Goal: Communication & Community: Answer question/provide support

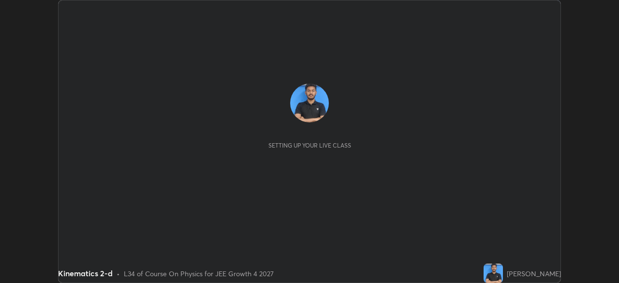
scroll to position [283, 619]
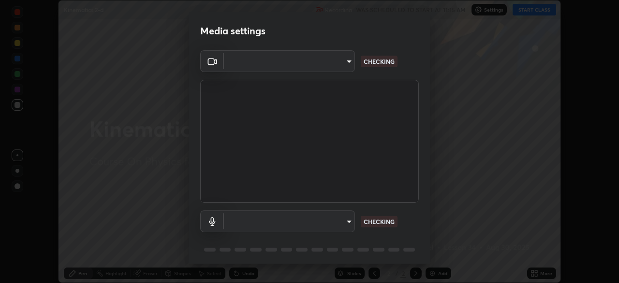
type input "f44939252cec670a7c81aafead478e6b9f15b20a1b8f1ae8dba2619045631b1c"
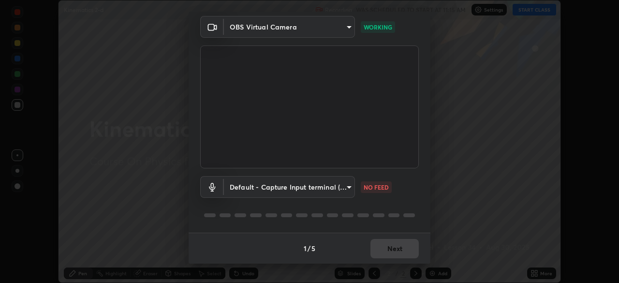
click at [333, 186] on body "Erase all Kinematics 2-d Recording WAS SCHEDULED TO START AT 11:15 AM Settings …" at bounding box center [309, 141] width 619 height 283
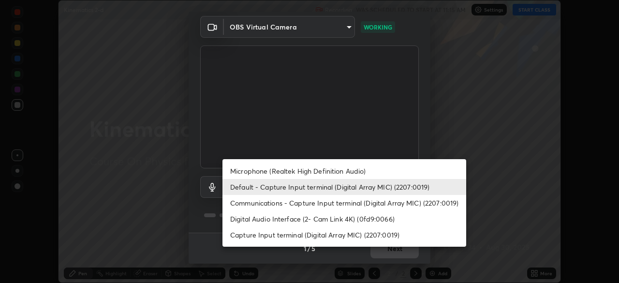
click at [327, 172] on li "Microphone (Realtek High Definition Audio)" at bounding box center [345, 171] width 244 height 16
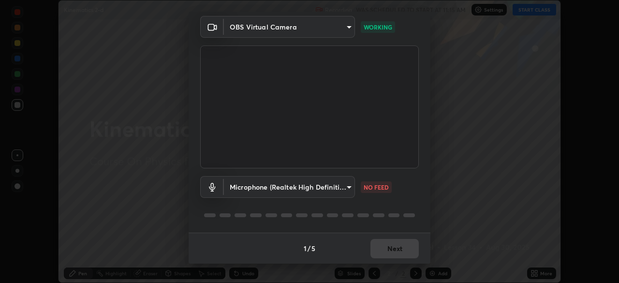
click at [337, 189] on body "Erase all Kinematics 2-d Recording WAS SCHEDULED TO START AT 11:15 AM Settings …" at bounding box center [309, 141] width 619 height 283
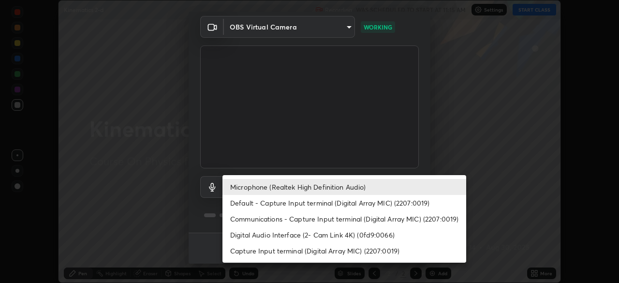
click at [327, 189] on li "Microphone (Realtek High Definition Audio)" at bounding box center [345, 187] width 244 height 16
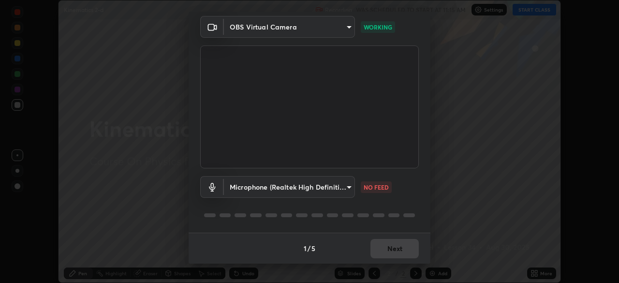
click at [320, 191] on body "Erase all Kinematics 2-d Recording WAS SCHEDULED TO START AT 11:15 AM Settings …" at bounding box center [309, 141] width 619 height 283
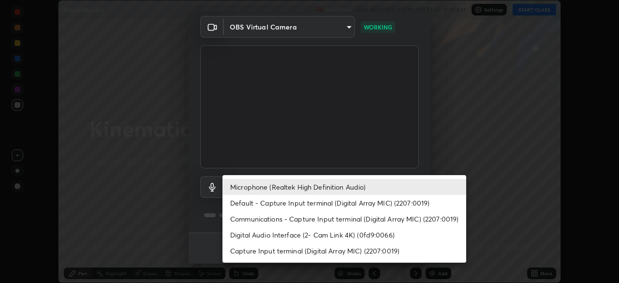
click at [318, 205] on li "Default - Capture Input terminal (Digital Array MIC) (2207:0019)" at bounding box center [345, 203] width 244 height 16
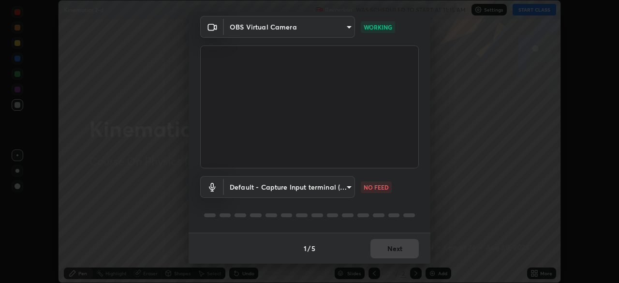
click at [318, 188] on body "Erase all Kinematics 2-d Recording WAS SCHEDULED TO START AT 11:15 AM Settings …" at bounding box center [309, 141] width 619 height 283
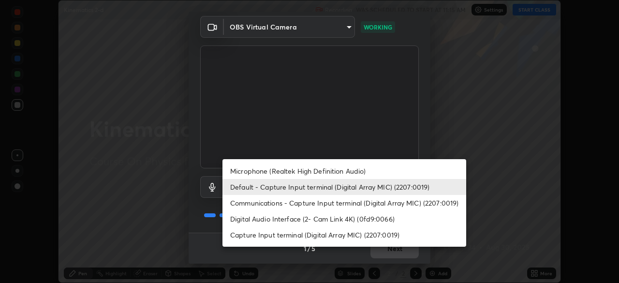
click at [318, 177] on li "Microphone (Realtek High Definition Audio)" at bounding box center [345, 171] width 244 height 16
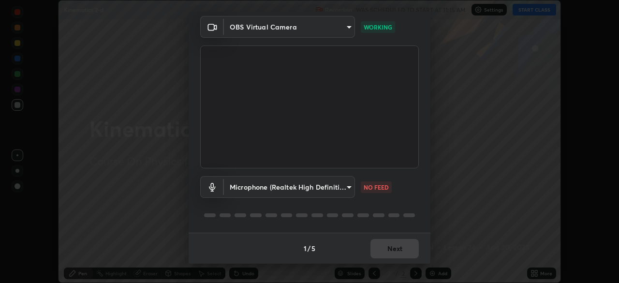
click at [329, 187] on body "Erase all Kinematics 2-d Recording WAS SCHEDULED TO START AT 11:15 AM Settings …" at bounding box center [309, 141] width 619 height 283
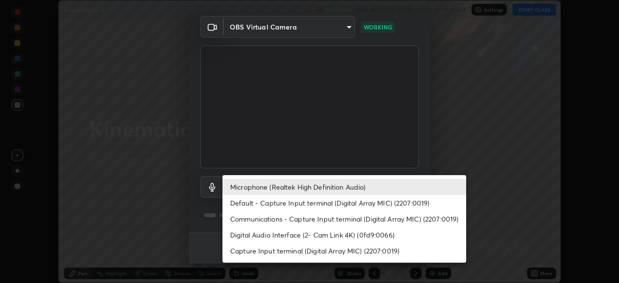
click at [320, 201] on li "Default - Capture Input terminal (Digital Array MIC) (2207:0019)" at bounding box center [345, 203] width 244 height 16
type input "default"
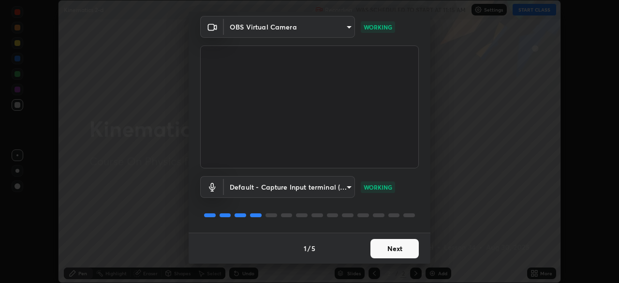
click at [400, 251] on button "Next" at bounding box center [395, 248] width 48 height 19
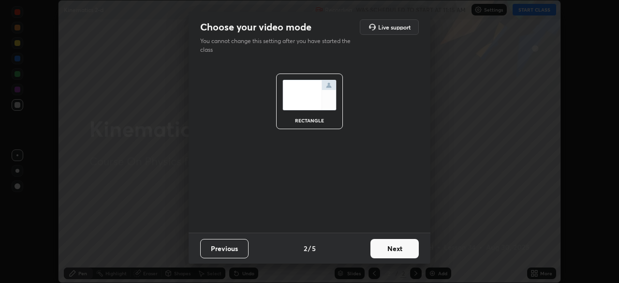
scroll to position [0, 0]
click at [403, 245] on button "Next" at bounding box center [395, 248] width 48 height 19
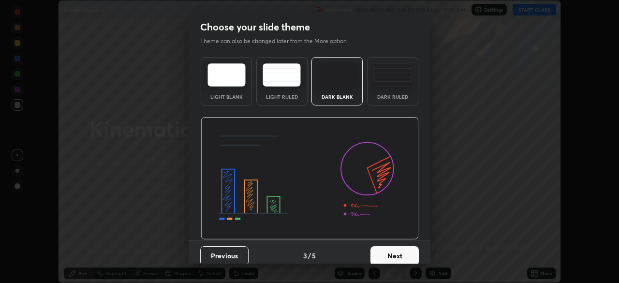
click at [402, 250] on button "Next" at bounding box center [395, 255] width 48 height 19
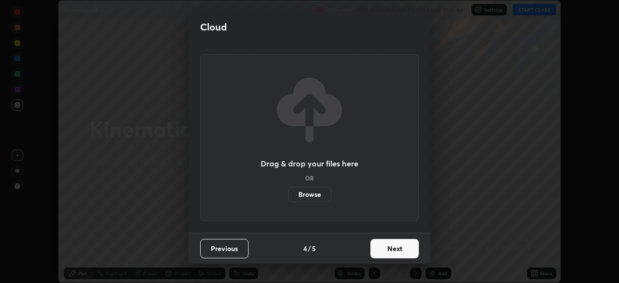
click at [390, 241] on button "Next" at bounding box center [395, 248] width 48 height 19
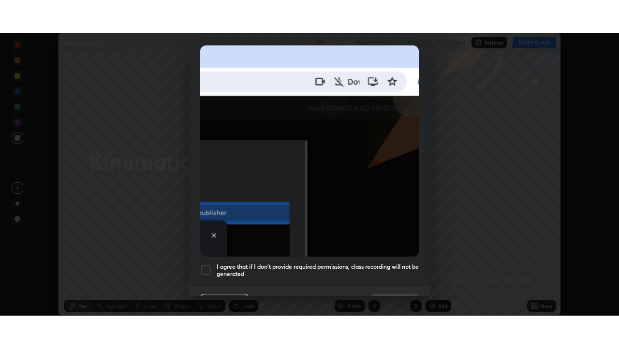
scroll to position [232, 0]
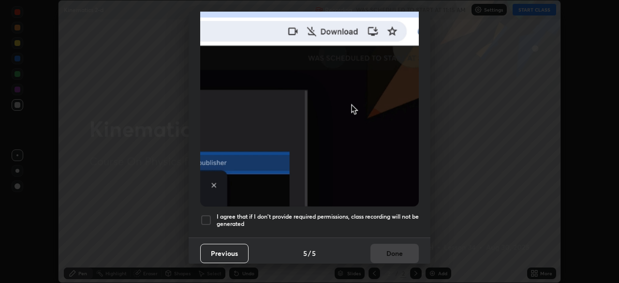
click at [209, 214] on div at bounding box center [206, 220] width 12 height 12
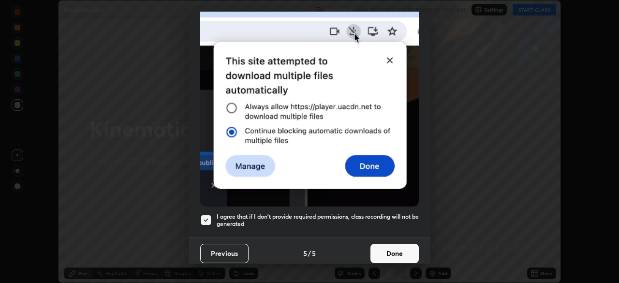
click at [392, 250] on button "Done" at bounding box center [395, 253] width 48 height 19
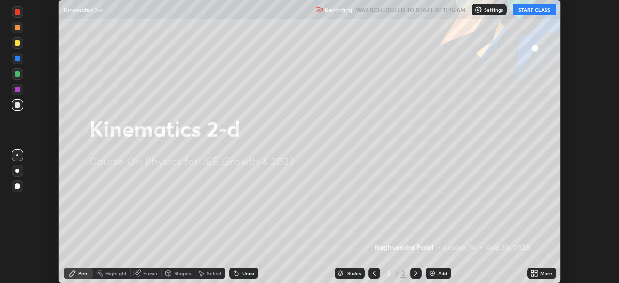
click at [541, 272] on div "More" at bounding box center [547, 273] width 12 height 5
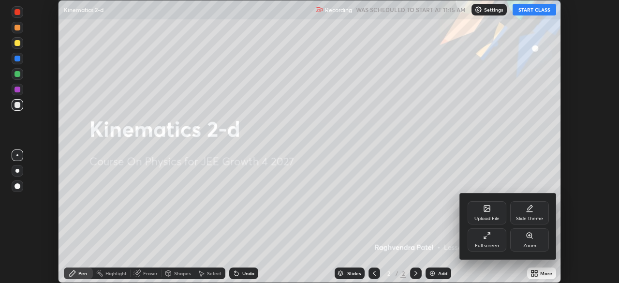
click at [493, 240] on div "Full screen" at bounding box center [487, 239] width 39 height 23
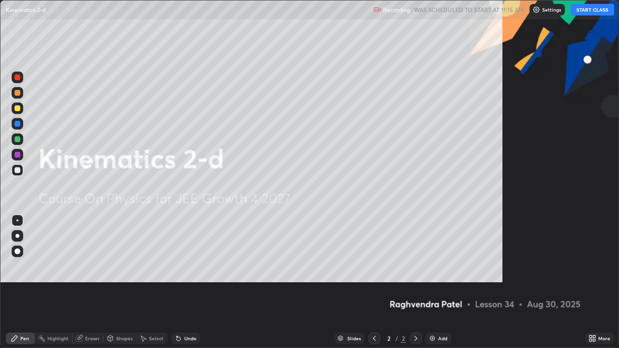
scroll to position [348, 619]
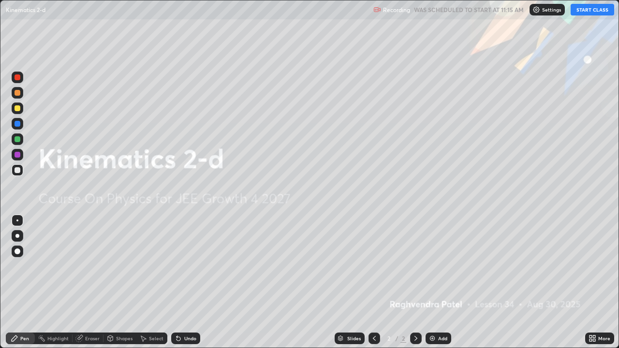
click at [585, 14] on button "START CLASS" at bounding box center [593, 10] width 44 height 12
click at [434, 283] on img at bounding box center [433, 339] width 8 height 8
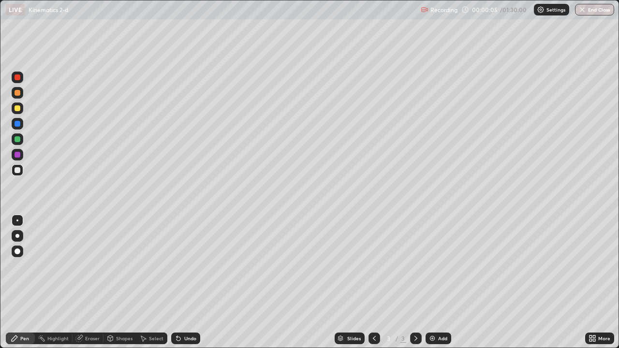
click at [117, 283] on div "Shapes" at bounding box center [124, 338] width 16 height 5
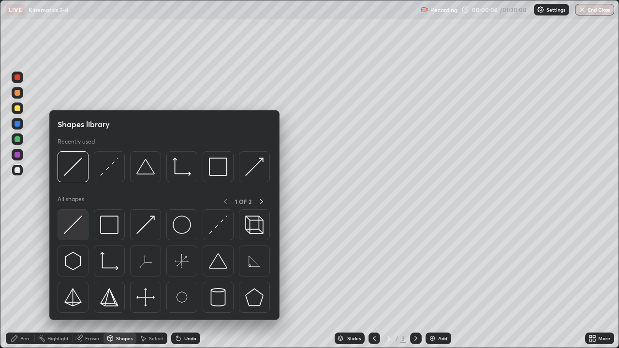
click at [74, 231] on img at bounding box center [73, 225] width 18 height 18
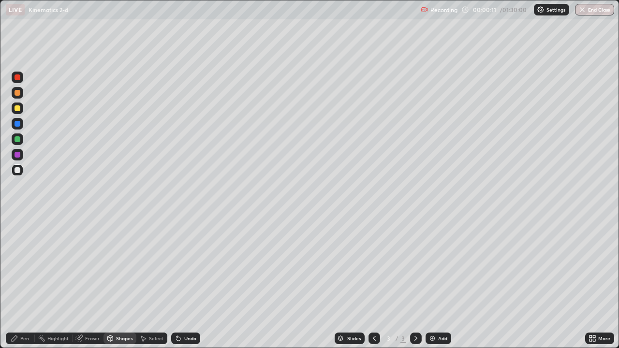
click at [27, 283] on div "Pen" at bounding box center [24, 338] width 9 height 5
click at [111, 283] on icon at bounding box center [110, 337] width 5 height 1
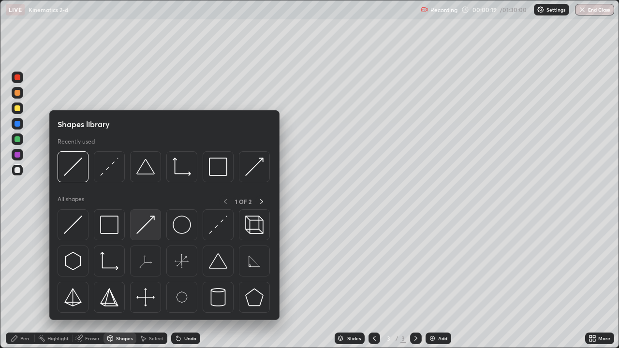
click at [151, 230] on img at bounding box center [145, 225] width 18 height 18
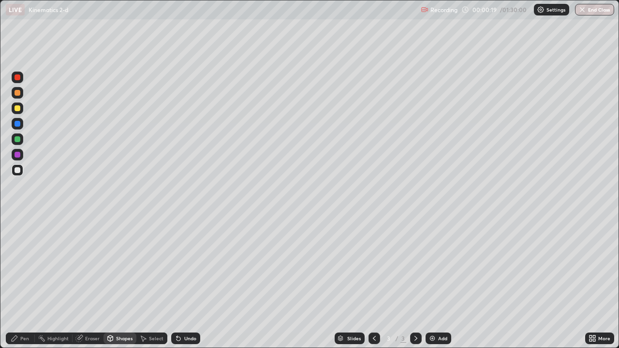
click at [20, 107] on div at bounding box center [18, 109] width 6 height 6
click at [30, 283] on div "Pen" at bounding box center [20, 339] width 29 height 12
click at [181, 283] on icon at bounding box center [179, 339] width 8 height 8
click at [21, 175] on div at bounding box center [18, 171] width 12 height 12
click at [189, 283] on div "Undo" at bounding box center [190, 338] width 12 height 5
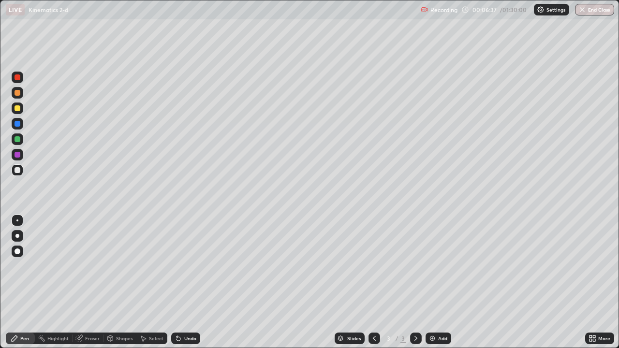
click at [18, 108] on div at bounding box center [18, 109] width 6 height 6
click at [181, 283] on div "Undo" at bounding box center [185, 339] width 29 height 12
click at [182, 283] on div "Undo" at bounding box center [185, 339] width 29 height 12
click at [439, 283] on div "Add" at bounding box center [439, 339] width 26 height 12
click at [17, 171] on div at bounding box center [18, 170] width 6 height 6
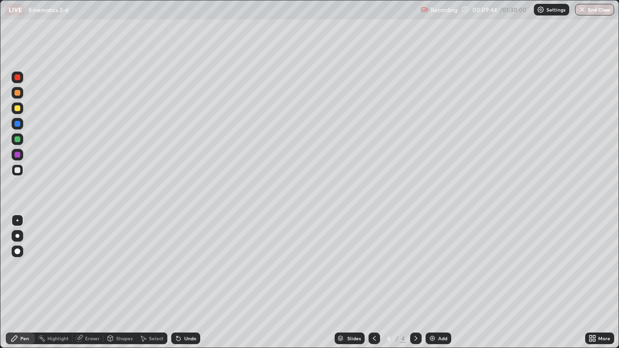
click at [122, 283] on div "Shapes" at bounding box center [124, 338] width 16 height 5
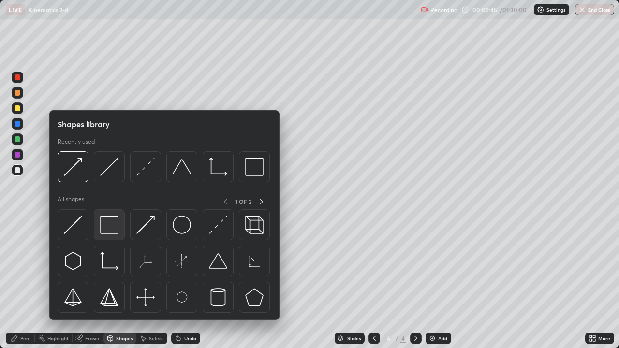
click at [111, 221] on img at bounding box center [109, 225] width 18 height 18
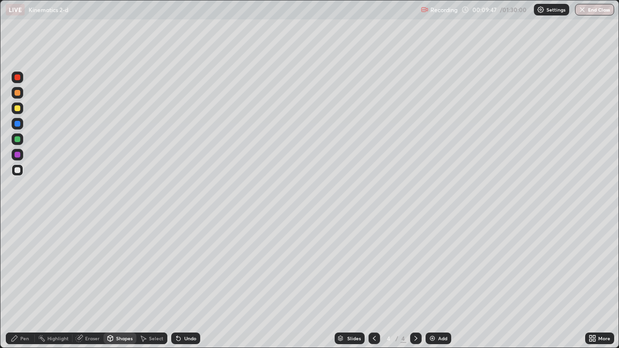
click at [29, 283] on div "Pen" at bounding box center [20, 339] width 29 height 12
click at [117, 283] on div "Shapes" at bounding box center [120, 339] width 33 height 12
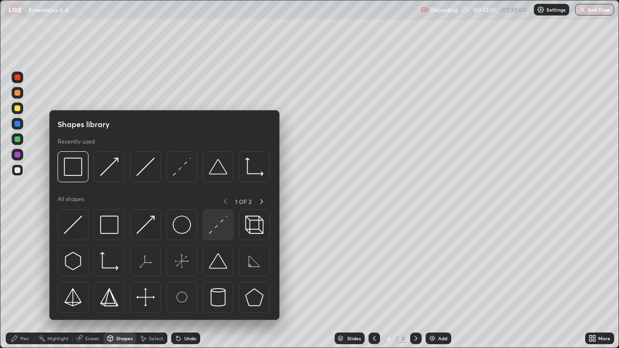
click at [221, 235] on div at bounding box center [218, 225] width 31 height 31
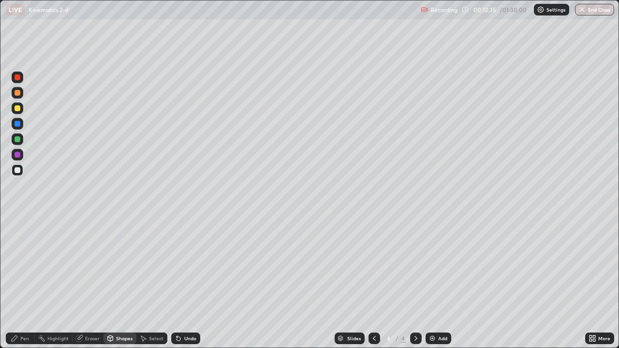
click at [24, 283] on div "Pen" at bounding box center [24, 338] width 9 height 5
click at [438, 283] on div "Add" at bounding box center [439, 339] width 26 height 12
click at [19, 168] on div at bounding box center [18, 170] width 6 height 6
click at [114, 283] on div "Shapes" at bounding box center [120, 339] width 33 height 12
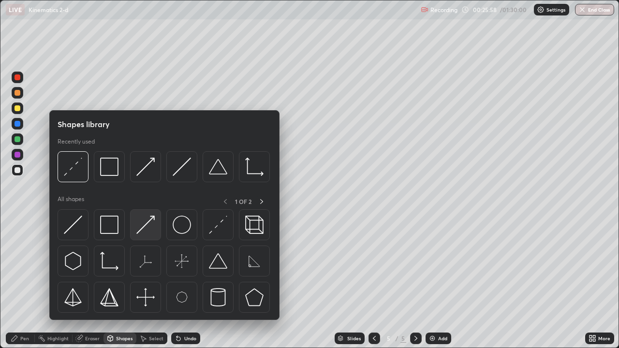
click at [149, 225] on img at bounding box center [145, 225] width 18 height 18
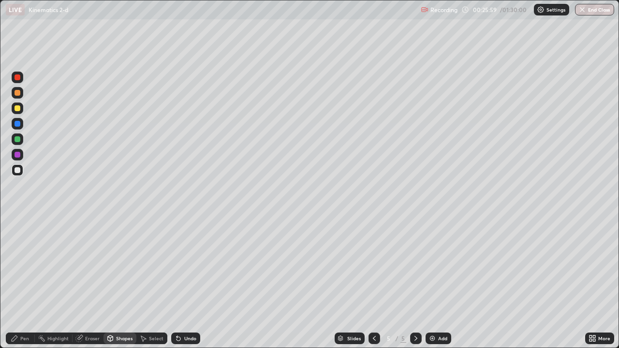
click at [122, 283] on div "Shapes" at bounding box center [120, 339] width 33 height 12
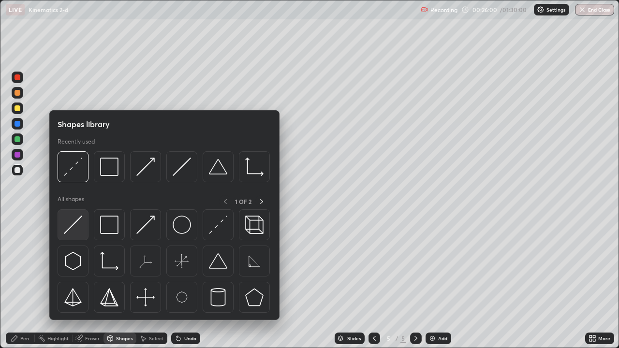
click at [80, 233] on img at bounding box center [73, 225] width 18 height 18
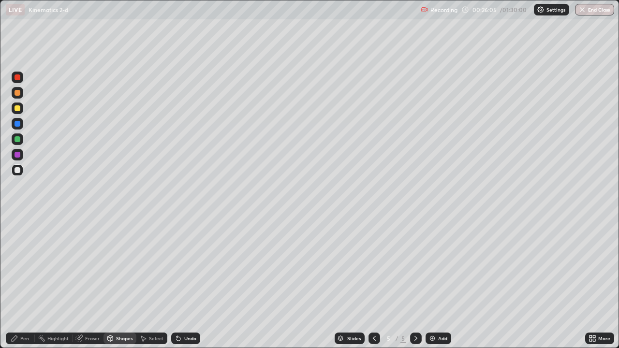
click at [29, 283] on div "Pen" at bounding box center [24, 338] width 9 height 5
click at [18, 108] on div at bounding box center [18, 109] width 6 height 6
click at [124, 283] on div "Shapes" at bounding box center [124, 338] width 16 height 5
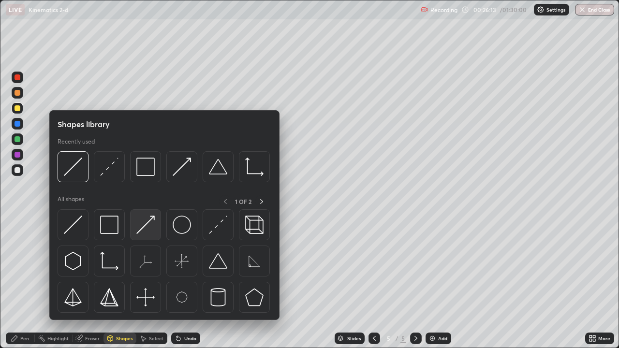
click at [154, 229] on img at bounding box center [145, 225] width 18 height 18
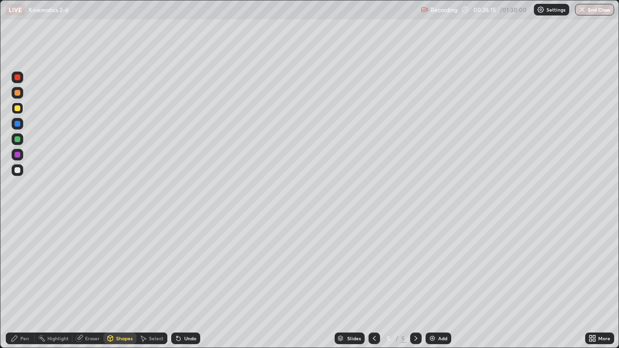
click at [29, 283] on div "Pen" at bounding box center [24, 338] width 9 height 5
click at [21, 171] on div at bounding box center [18, 171] width 12 height 12
click at [125, 283] on div "Shapes" at bounding box center [124, 338] width 16 height 5
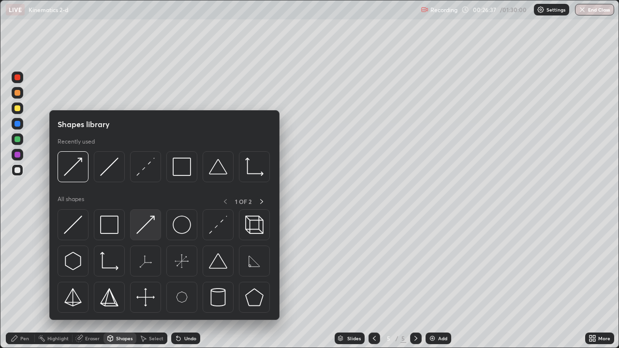
click at [147, 232] on img at bounding box center [145, 225] width 18 height 18
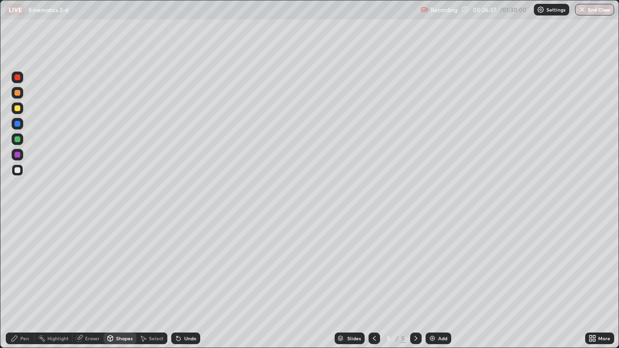
click at [18, 124] on div at bounding box center [18, 124] width 6 height 6
click at [21, 109] on div at bounding box center [18, 109] width 12 height 12
click at [28, 283] on div "Pen" at bounding box center [24, 338] width 9 height 5
click at [18, 170] on div at bounding box center [18, 170] width 6 height 6
click at [21, 170] on div at bounding box center [18, 171] width 12 height 12
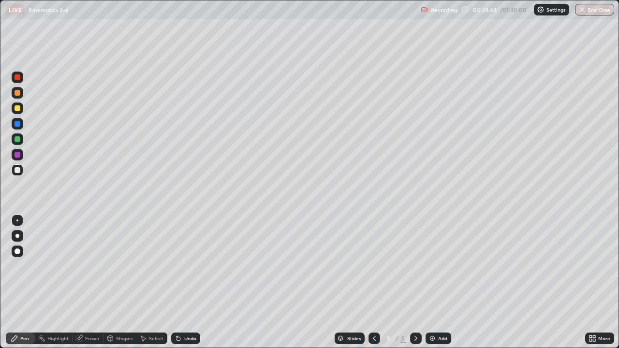
click at [118, 283] on div "Shapes" at bounding box center [124, 338] width 16 height 5
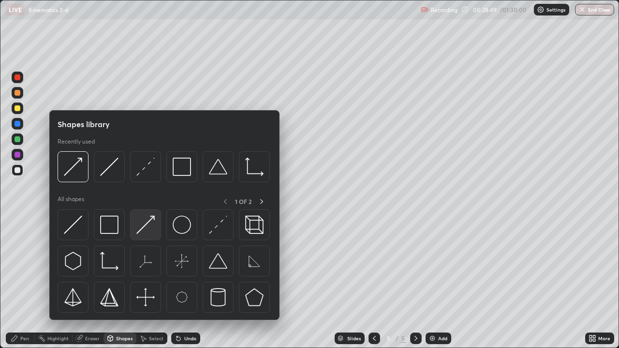
click at [151, 228] on img at bounding box center [145, 225] width 18 height 18
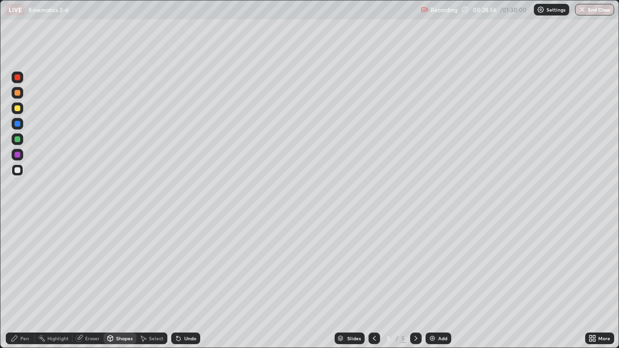
click at [119, 283] on div "Shapes" at bounding box center [124, 338] width 16 height 5
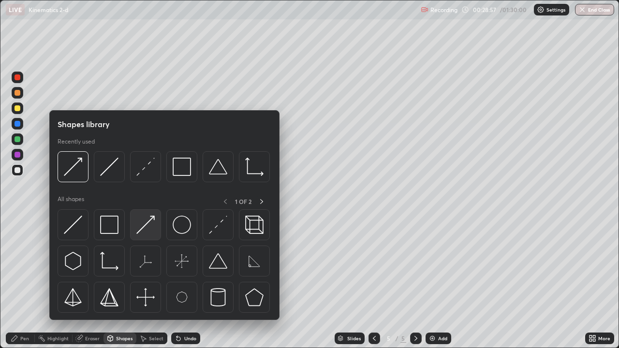
click at [149, 235] on div at bounding box center [145, 225] width 31 height 31
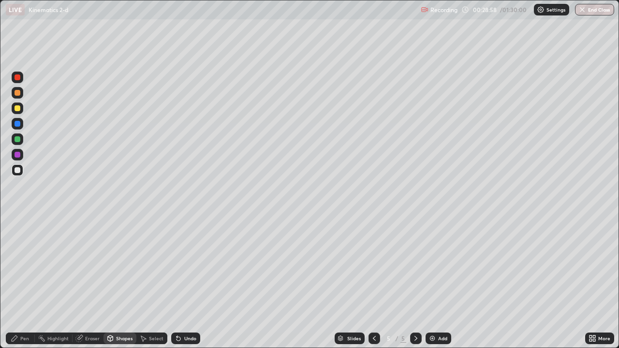
click at [16, 123] on div at bounding box center [18, 124] width 6 height 6
click at [30, 283] on div "Pen" at bounding box center [20, 339] width 29 height 12
click at [13, 174] on div at bounding box center [18, 171] width 12 height 12
click at [182, 283] on div "Undo" at bounding box center [185, 339] width 29 height 12
click at [87, 283] on div "Eraser" at bounding box center [92, 338] width 15 height 5
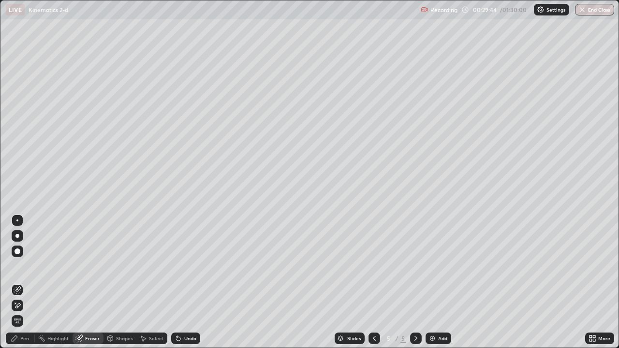
click at [150, 283] on div "Select" at bounding box center [151, 339] width 31 height 12
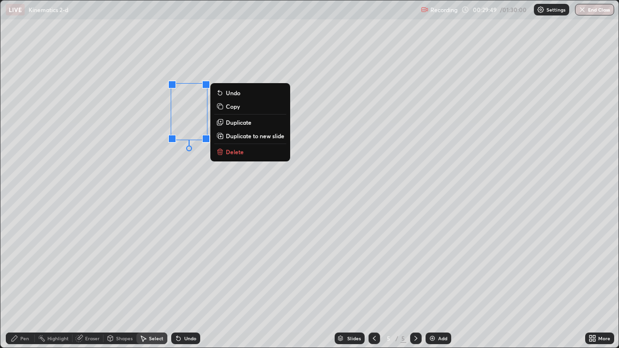
click at [148, 103] on div "0 ° Undo Copy Duplicate Duplicate to new slide Delete" at bounding box center [309, 173] width 619 height 347
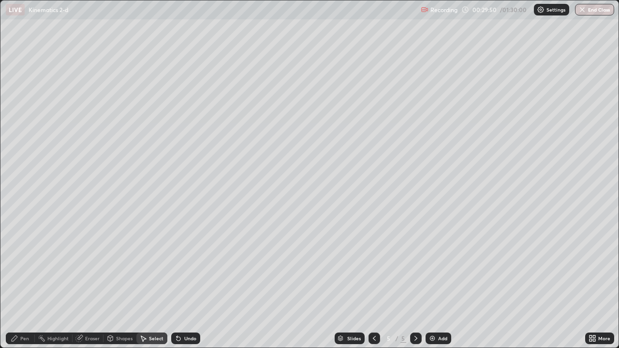
click at [117, 283] on div "Shapes" at bounding box center [124, 338] width 16 height 5
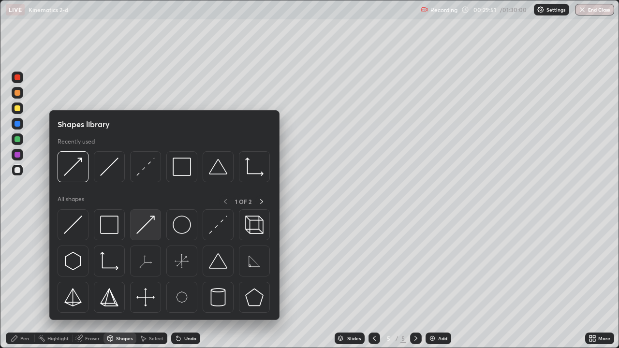
click at [148, 228] on img at bounding box center [145, 225] width 18 height 18
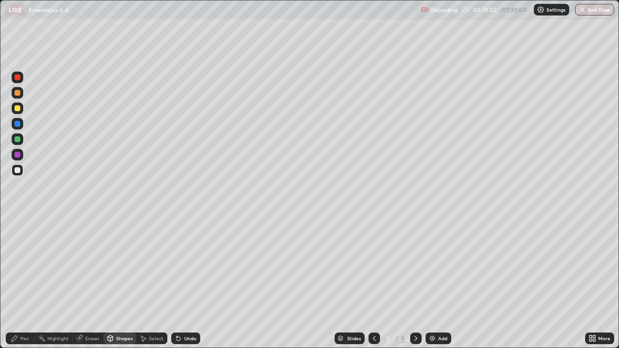
click at [19, 124] on div at bounding box center [18, 124] width 6 height 6
click at [18, 93] on div at bounding box center [18, 93] width 6 height 6
click at [23, 283] on div "Pen" at bounding box center [20, 339] width 29 height 12
click at [18, 170] on div at bounding box center [18, 170] width 6 height 6
click at [185, 283] on div "Undo" at bounding box center [185, 339] width 29 height 12
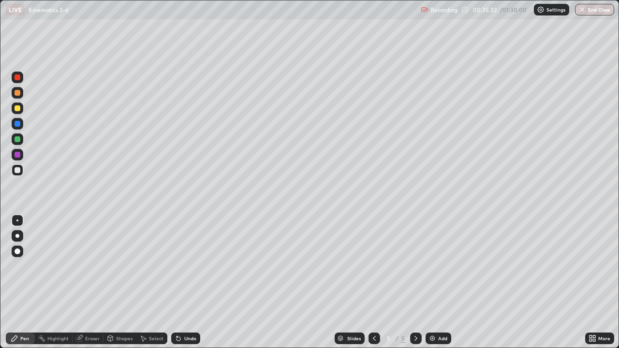
click at [441, 283] on div "Add" at bounding box center [442, 338] width 9 height 5
click at [119, 283] on div "Shapes" at bounding box center [124, 338] width 16 height 5
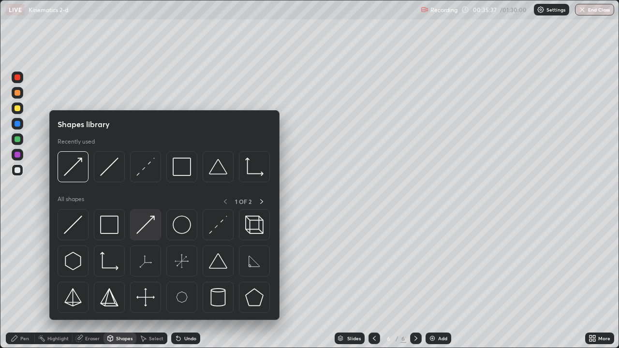
click at [148, 227] on img at bounding box center [145, 225] width 18 height 18
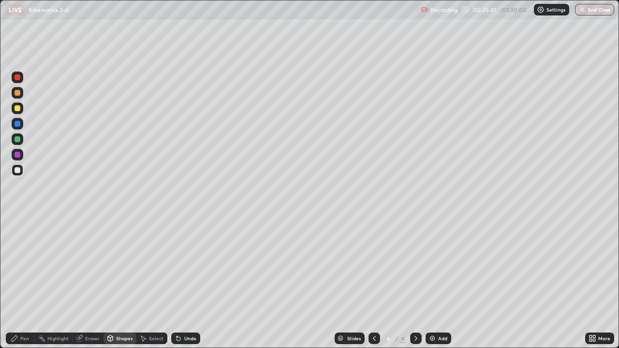
click at [24, 283] on div "Pen" at bounding box center [24, 338] width 9 height 5
click at [116, 283] on div "Shapes" at bounding box center [120, 339] width 33 height 12
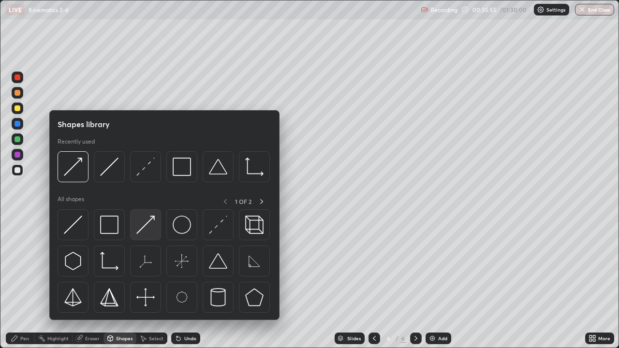
click at [155, 225] on div at bounding box center [145, 225] width 31 height 31
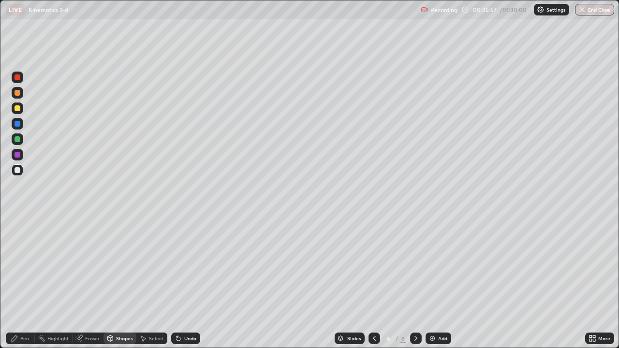
click at [21, 283] on div "Pen" at bounding box center [24, 338] width 9 height 5
click at [117, 283] on div "Shapes" at bounding box center [124, 338] width 16 height 5
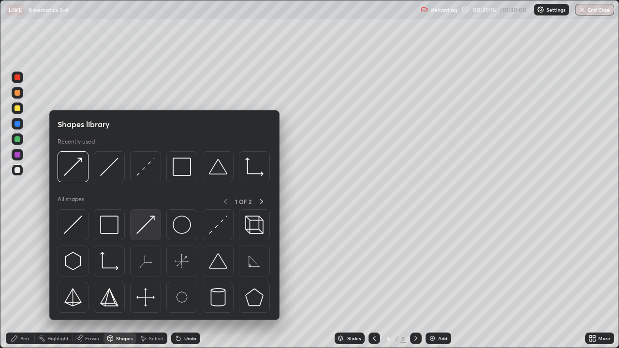
click at [144, 234] on img at bounding box center [145, 225] width 18 height 18
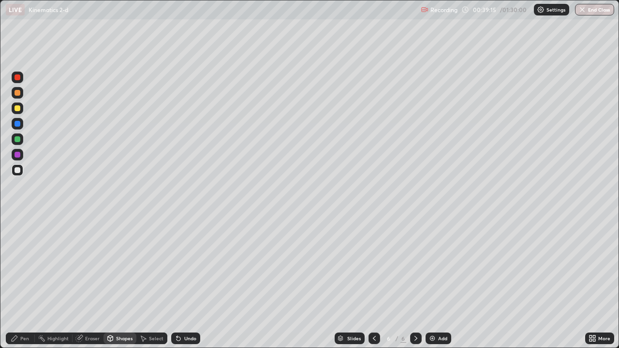
click at [18, 108] on div at bounding box center [18, 109] width 6 height 6
click at [121, 283] on div "Shapes" at bounding box center [120, 339] width 33 height 12
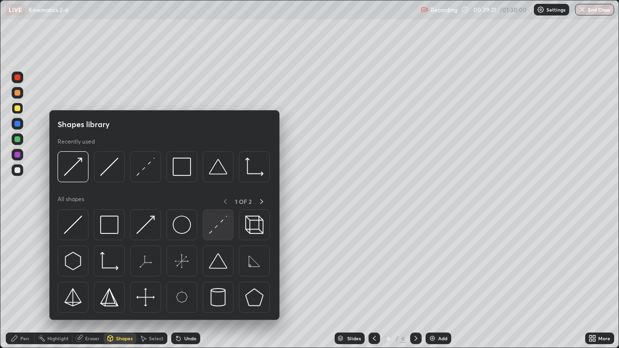
click at [221, 229] on img at bounding box center [218, 225] width 18 height 18
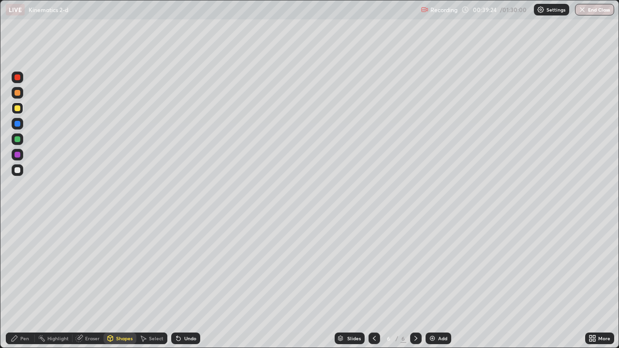
click at [23, 283] on div "Pen" at bounding box center [24, 338] width 9 height 5
click at [438, 283] on div "Add" at bounding box center [442, 338] width 9 height 5
click at [21, 171] on div at bounding box center [18, 171] width 12 height 12
click at [118, 283] on div "Shapes" at bounding box center [124, 338] width 16 height 5
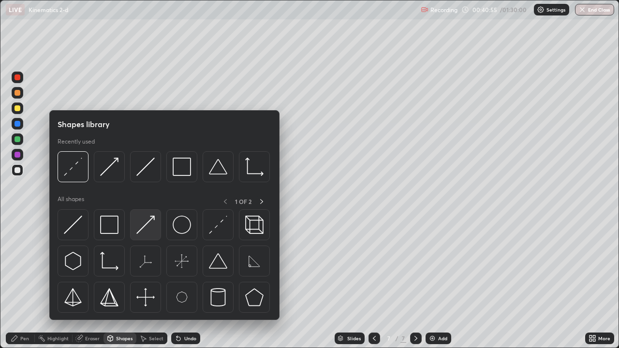
click at [148, 223] on img at bounding box center [145, 225] width 18 height 18
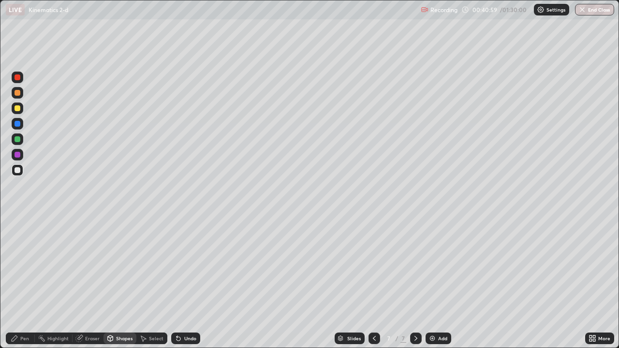
click at [17, 283] on icon at bounding box center [15, 339] width 8 height 8
click at [125, 283] on div "Shapes" at bounding box center [120, 339] width 33 height 12
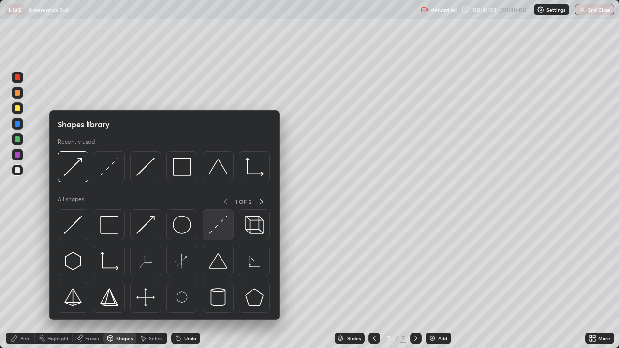
click at [216, 228] on img at bounding box center [218, 225] width 18 height 18
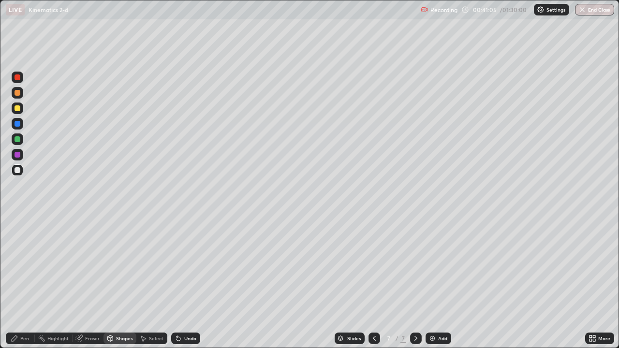
click at [24, 283] on div "Pen" at bounding box center [24, 338] width 9 height 5
click at [120, 283] on div "Shapes" at bounding box center [124, 338] width 16 height 5
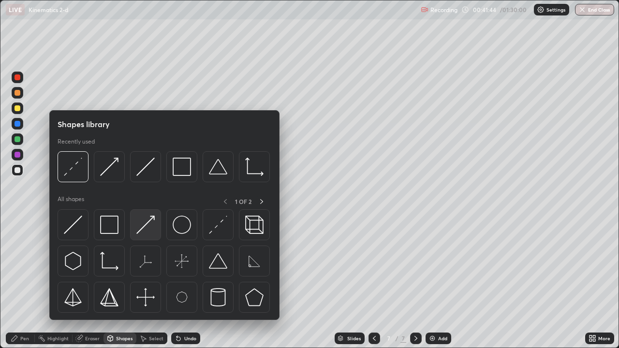
click at [142, 227] on img at bounding box center [145, 225] width 18 height 18
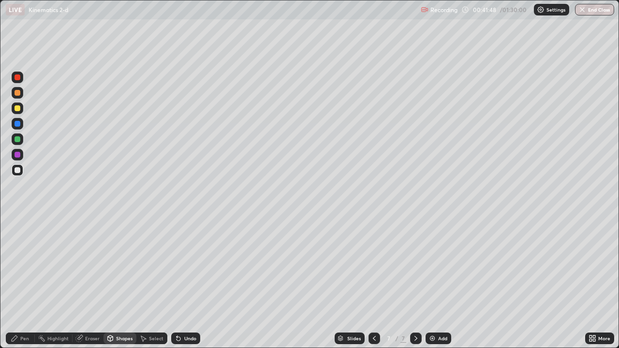
click at [23, 283] on div "Pen" at bounding box center [24, 338] width 9 height 5
click at [20, 172] on div at bounding box center [18, 171] width 12 height 12
click at [374, 283] on icon at bounding box center [375, 339] width 8 height 8
click at [415, 283] on icon at bounding box center [416, 339] width 8 height 8
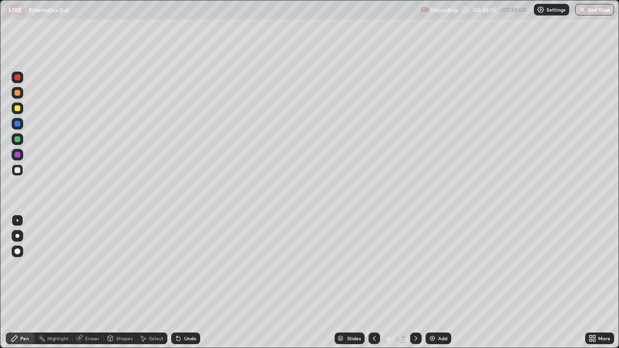
click at [414, 283] on icon at bounding box center [416, 339] width 8 height 8
click at [128, 283] on div "Shapes" at bounding box center [124, 338] width 16 height 5
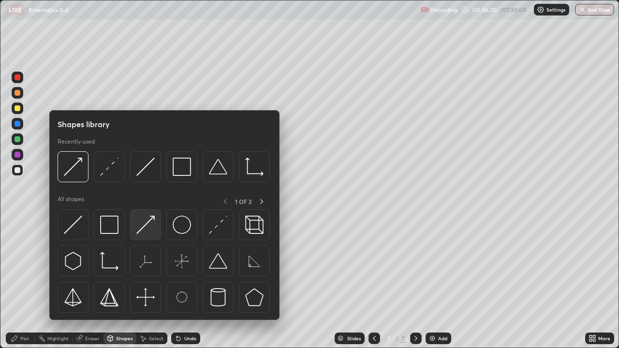
click at [153, 228] on img at bounding box center [145, 225] width 18 height 18
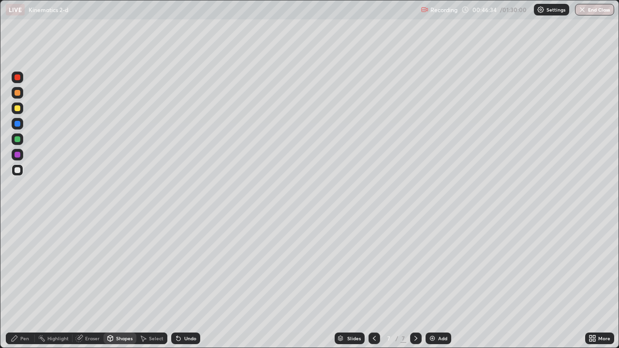
click at [189, 283] on div "Undo" at bounding box center [190, 338] width 12 height 5
click at [19, 110] on div at bounding box center [18, 109] width 6 height 6
click at [26, 283] on div "Pen" at bounding box center [24, 338] width 9 height 5
click at [373, 283] on icon at bounding box center [375, 339] width 8 height 8
click at [416, 283] on icon at bounding box center [416, 339] width 8 height 8
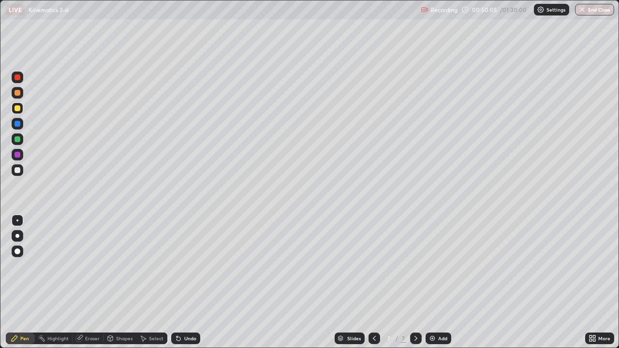
click at [435, 283] on img at bounding box center [433, 339] width 8 height 8
click at [21, 169] on div at bounding box center [18, 171] width 12 height 12
click at [119, 283] on div "Shapes" at bounding box center [124, 338] width 16 height 5
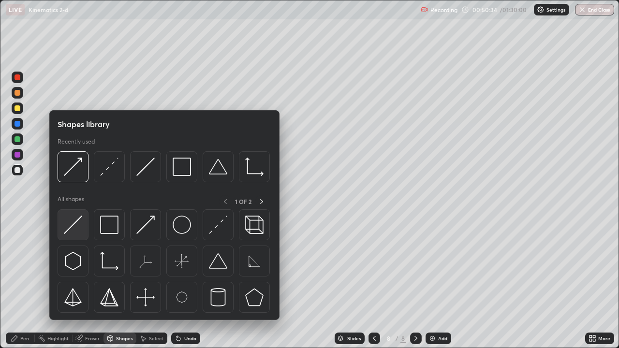
click at [79, 227] on img at bounding box center [73, 225] width 18 height 18
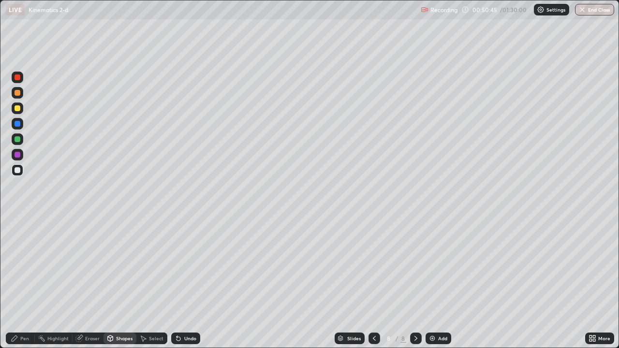
click at [24, 283] on div "Pen" at bounding box center [24, 338] width 9 height 5
click at [129, 283] on div "Shapes" at bounding box center [120, 339] width 33 height 12
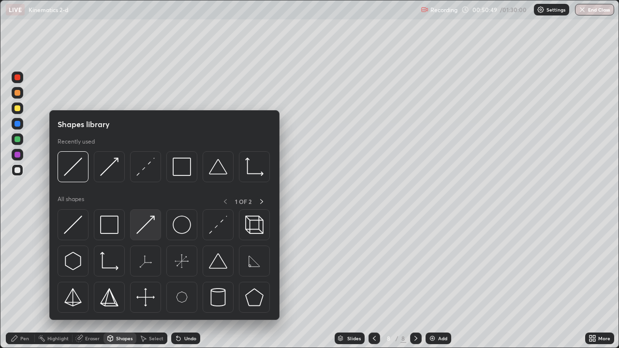
click at [147, 231] on img at bounding box center [145, 225] width 18 height 18
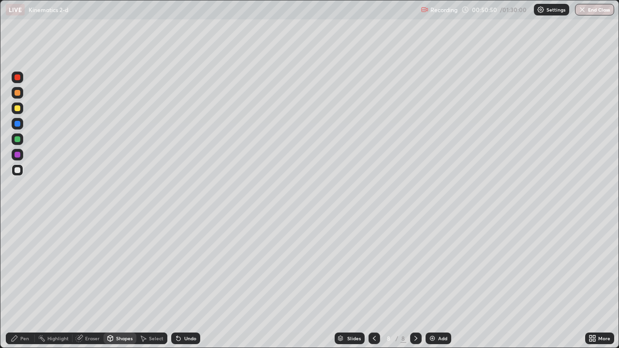
click at [22, 103] on div at bounding box center [18, 108] width 12 height 15
click at [23, 283] on div "Pen" at bounding box center [24, 338] width 9 height 5
click at [123, 283] on div "Shapes" at bounding box center [124, 338] width 16 height 5
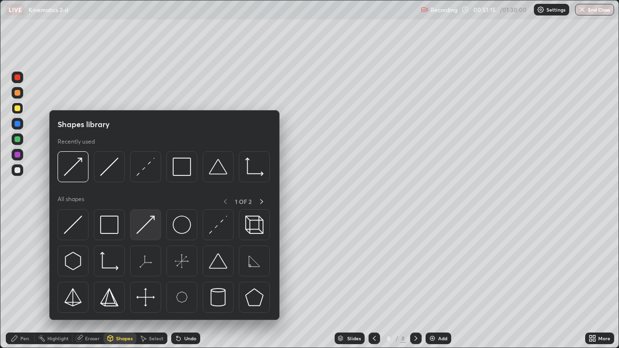
click at [150, 227] on img at bounding box center [145, 225] width 18 height 18
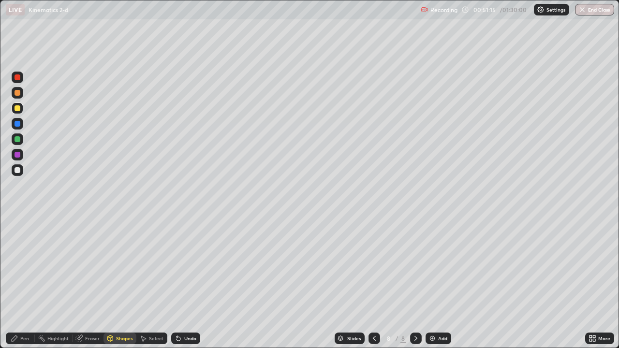
click at [23, 170] on div at bounding box center [18, 171] width 12 height 12
click at [23, 283] on div "Pen" at bounding box center [24, 338] width 9 height 5
click at [185, 283] on div "Undo" at bounding box center [190, 338] width 12 height 5
click at [192, 283] on div "Undo" at bounding box center [190, 338] width 12 height 5
click at [121, 283] on div "Shapes" at bounding box center [124, 338] width 16 height 5
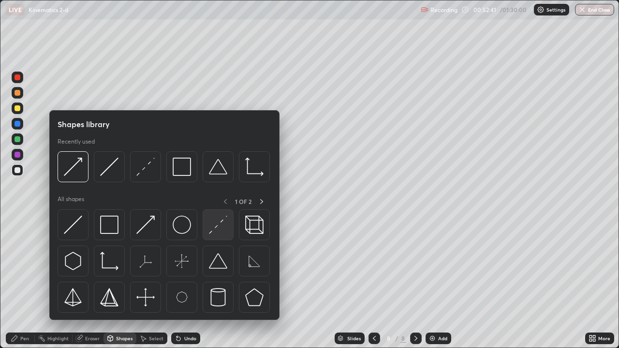
click at [216, 227] on img at bounding box center [218, 225] width 18 height 18
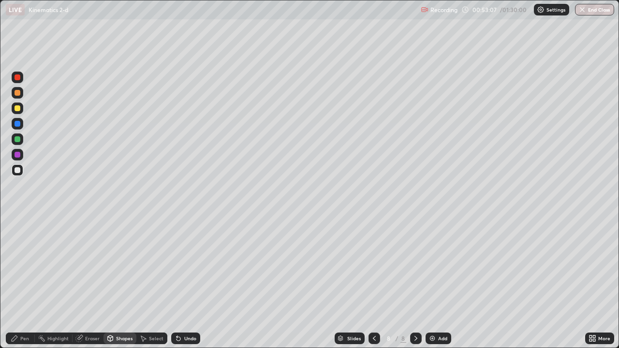
click at [175, 283] on icon at bounding box center [179, 339] width 8 height 8
click at [23, 283] on div "Pen" at bounding box center [24, 338] width 9 height 5
click at [91, 283] on div "Eraser" at bounding box center [88, 339] width 31 height 12
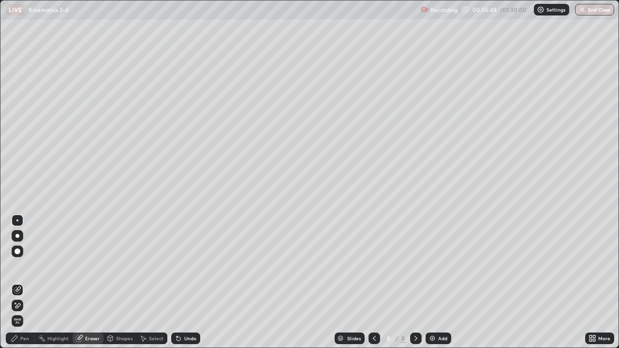
click at [19, 283] on div "Pen" at bounding box center [20, 339] width 29 height 12
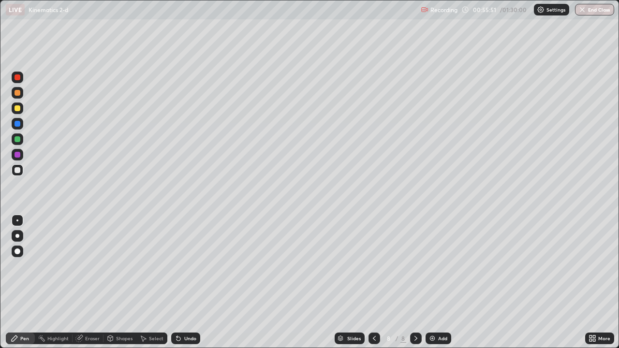
click at [185, 283] on div "Undo" at bounding box center [190, 338] width 12 height 5
click at [122, 283] on div "Shapes" at bounding box center [124, 338] width 16 height 5
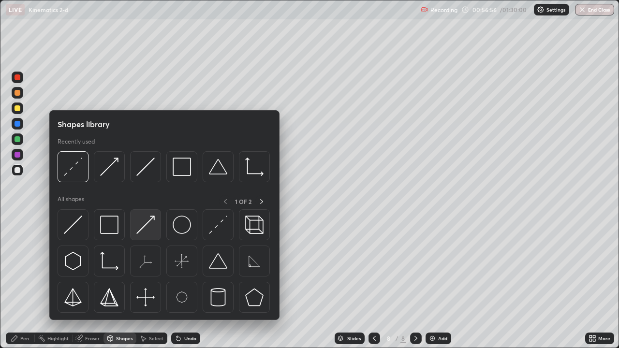
click at [145, 231] on img at bounding box center [145, 225] width 18 height 18
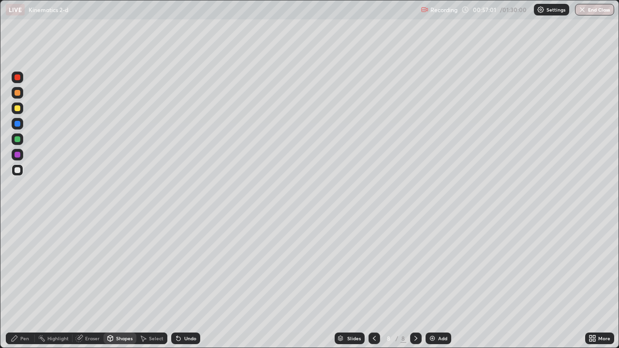
click at [22, 283] on div "Pen" at bounding box center [20, 339] width 29 height 12
click at [434, 283] on img at bounding box center [433, 339] width 8 height 8
click at [375, 283] on div at bounding box center [375, 338] width 12 height 19
click at [445, 283] on div "Add" at bounding box center [442, 338] width 9 height 5
click at [122, 283] on div "Shapes" at bounding box center [124, 338] width 16 height 5
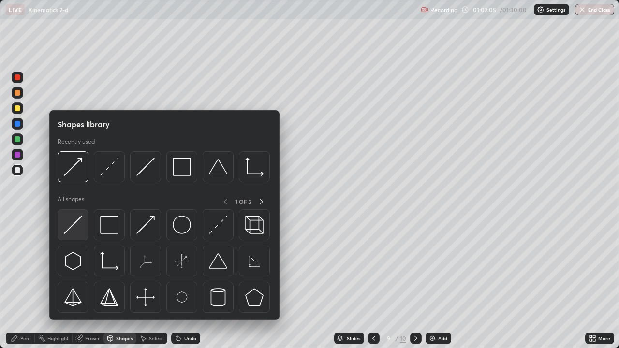
click at [78, 231] on img at bounding box center [73, 225] width 18 height 18
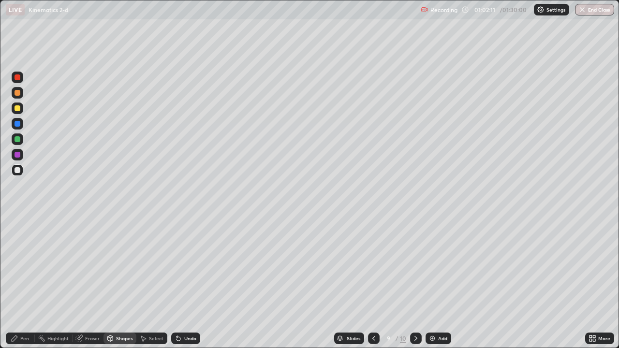
click at [120, 283] on div "Shapes" at bounding box center [124, 338] width 16 height 5
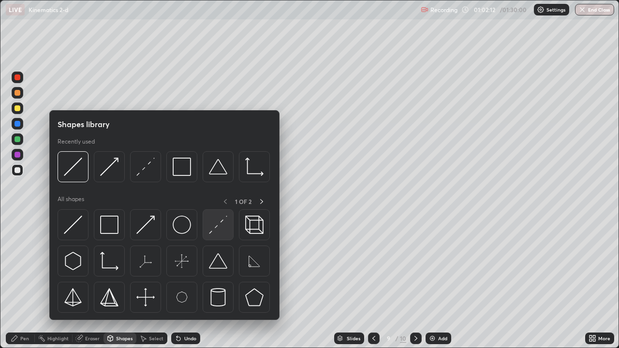
click at [214, 231] on img at bounding box center [218, 225] width 18 height 18
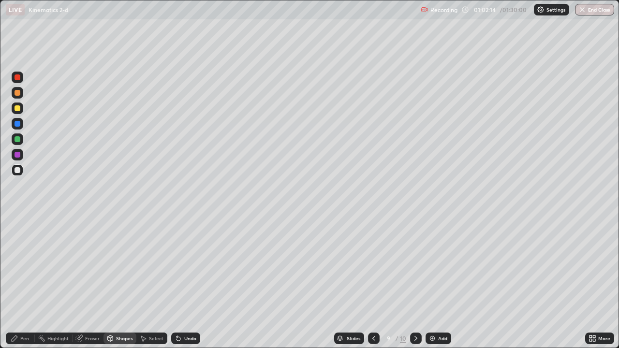
click at [124, 283] on div "Shapes" at bounding box center [120, 339] width 33 height 12
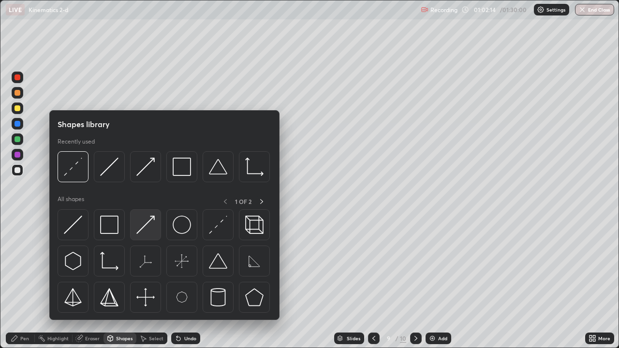
click at [148, 231] on img at bounding box center [145, 225] width 18 height 18
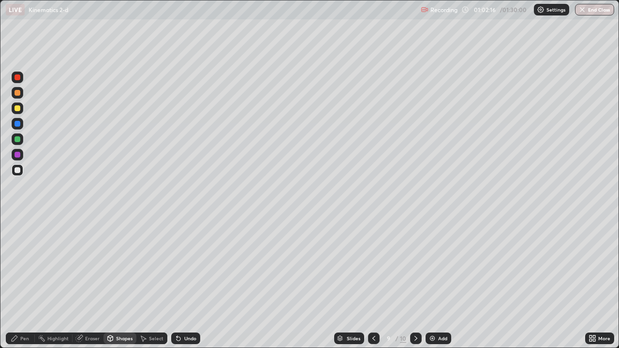
click at [26, 283] on div "Pen" at bounding box center [24, 338] width 9 height 5
click at [117, 283] on div "Shapes" at bounding box center [124, 338] width 16 height 5
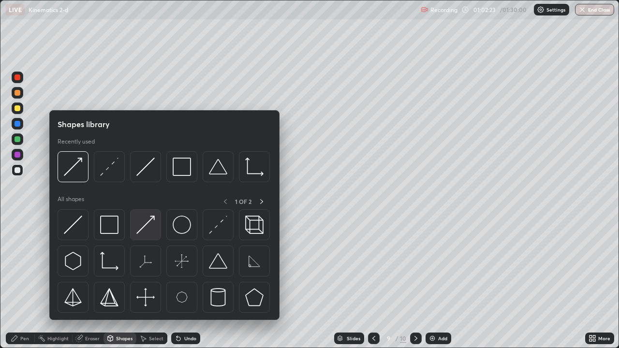
click at [144, 227] on img at bounding box center [145, 225] width 18 height 18
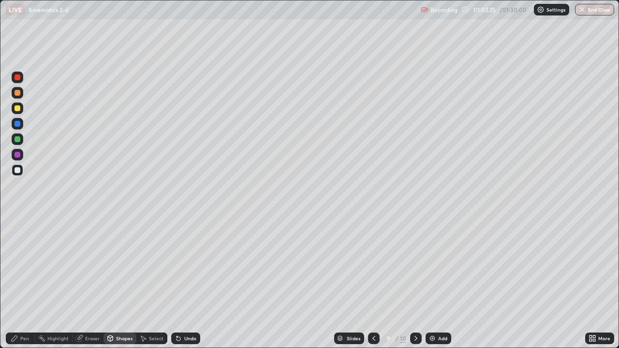
click at [17, 283] on icon at bounding box center [15, 339] width 8 height 8
click at [23, 283] on div "Pen" at bounding box center [24, 338] width 9 height 5
click at [118, 283] on div "Shapes" at bounding box center [124, 338] width 16 height 5
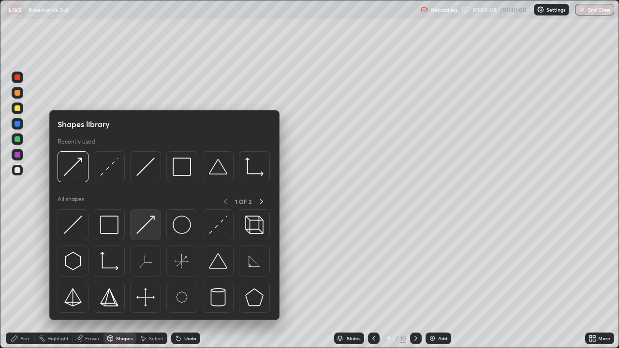
click at [142, 229] on img at bounding box center [145, 225] width 18 height 18
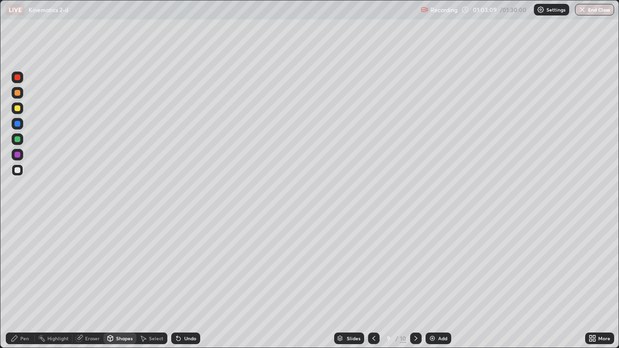
click at [18, 109] on div at bounding box center [18, 109] width 6 height 6
click at [21, 283] on div "Pen" at bounding box center [24, 338] width 9 height 5
click at [124, 283] on div "Shapes" at bounding box center [120, 339] width 33 height 12
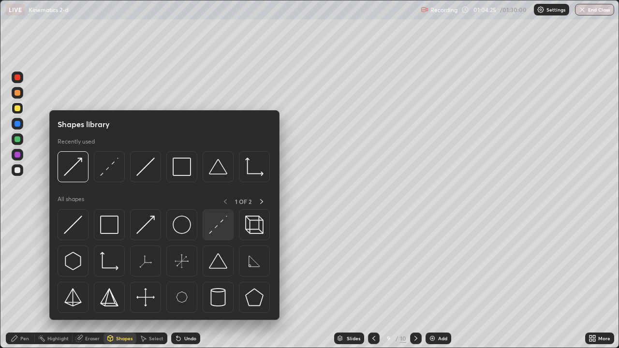
click at [220, 224] on img at bounding box center [218, 225] width 18 height 18
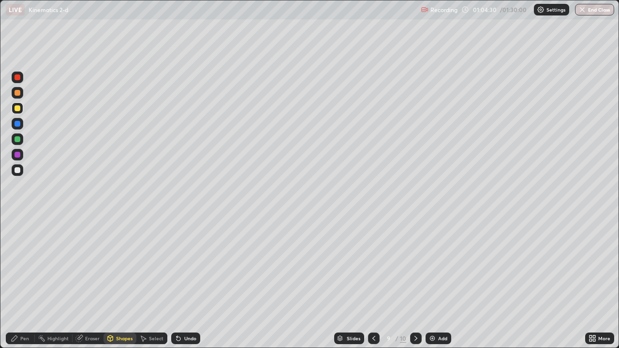
click at [19, 283] on div "Pen" at bounding box center [20, 339] width 29 height 12
click at [188, 283] on div "Undo" at bounding box center [190, 338] width 12 height 5
click at [415, 283] on icon at bounding box center [416, 339] width 8 height 8
click at [17, 171] on div at bounding box center [18, 170] width 6 height 6
click at [121, 283] on div "Shapes" at bounding box center [120, 339] width 33 height 12
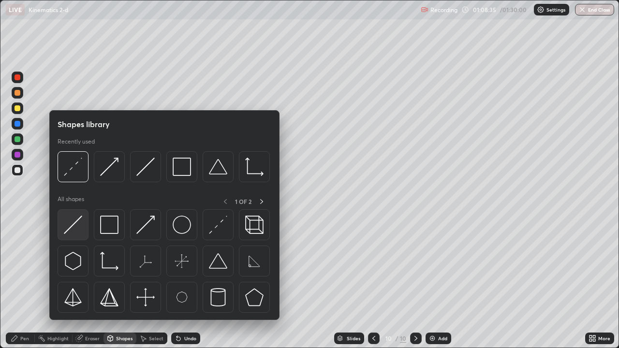
click at [77, 224] on img at bounding box center [73, 225] width 18 height 18
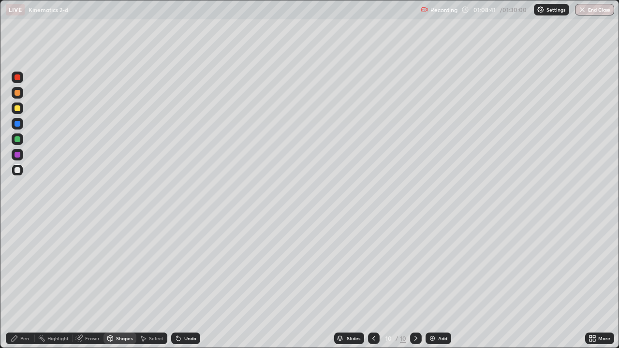
click at [26, 283] on div "Pen" at bounding box center [24, 338] width 9 height 5
click at [183, 283] on div "Undo" at bounding box center [185, 339] width 29 height 12
click at [119, 283] on div "Shapes" at bounding box center [124, 338] width 16 height 5
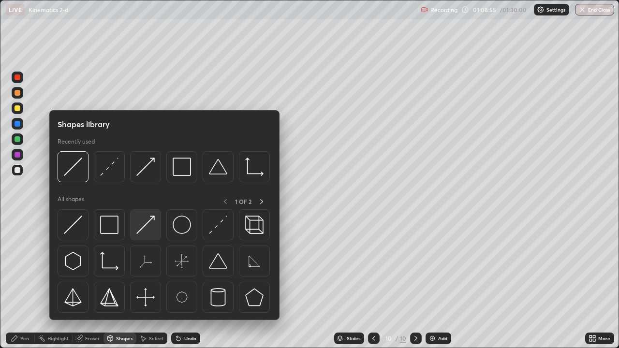
click at [151, 228] on img at bounding box center [145, 225] width 18 height 18
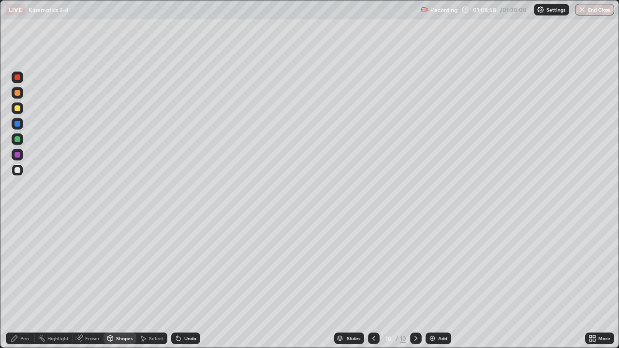
click at [21, 283] on div "Pen" at bounding box center [24, 338] width 9 height 5
click at [373, 283] on icon at bounding box center [374, 339] width 8 height 8
click at [414, 283] on icon at bounding box center [416, 339] width 8 height 8
click at [187, 283] on div "Undo" at bounding box center [190, 338] width 12 height 5
click at [430, 283] on img at bounding box center [433, 339] width 8 height 8
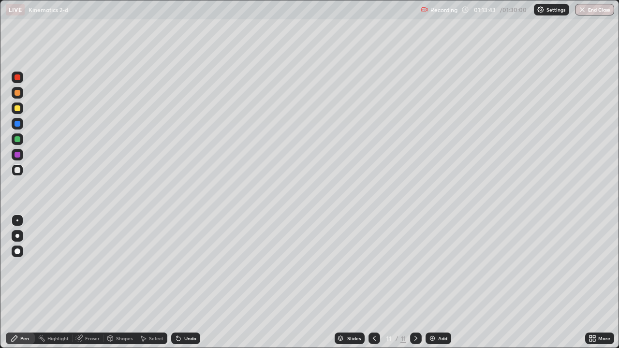
click at [122, 283] on div "Shapes" at bounding box center [124, 338] width 16 height 5
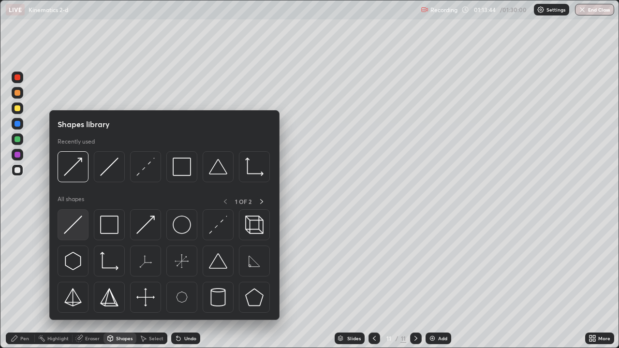
click at [84, 227] on div at bounding box center [73, 225] width 31 height 31
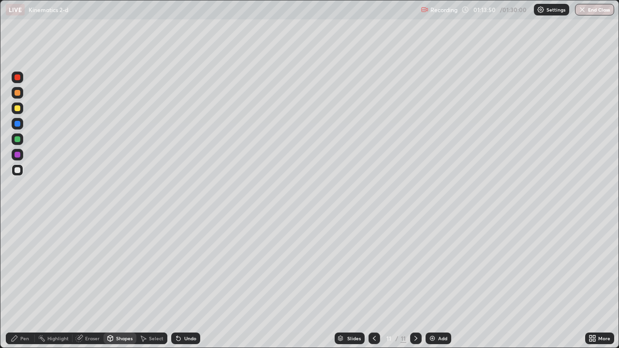
click at [26, 283] on div "Pen" at bounding box center [24, 338] width 9 height 5
click at [122, 283] on div "Shapes" at bounding box center [124, 338] width 16 height 5
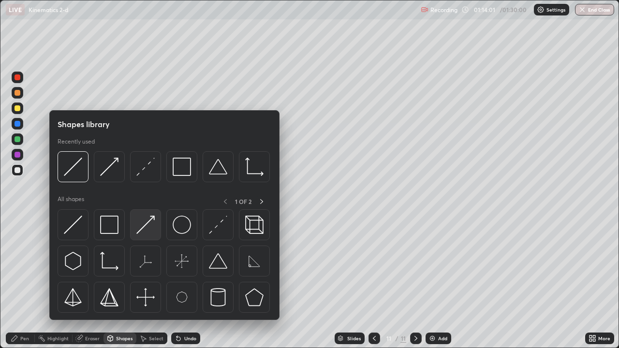
click at [142, 231] on img at bounding box center [145, 225] width 18 height 18
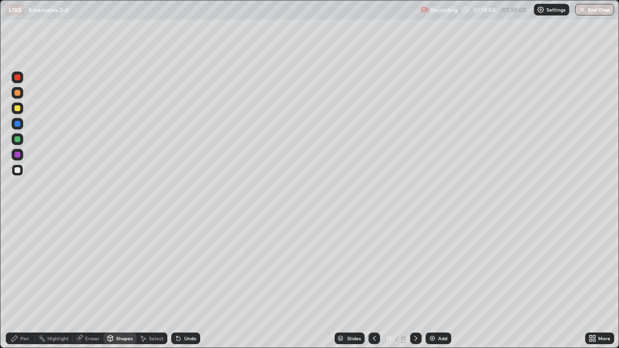
click at [25, 283] on div "Pen" at bounding box center [24, 338] width 9 height 5
click at [19, 114] on div at bounding box center [18, 109] width 12 height 12
click at [22, 171] on div at bounding box center [18, 171] width 12 height 12
click at [21, 112] on div at bounding box center [18, 109] width 12 height 12
click at [17, 170] on div at bounding box center [18, 170] width 6 height 6
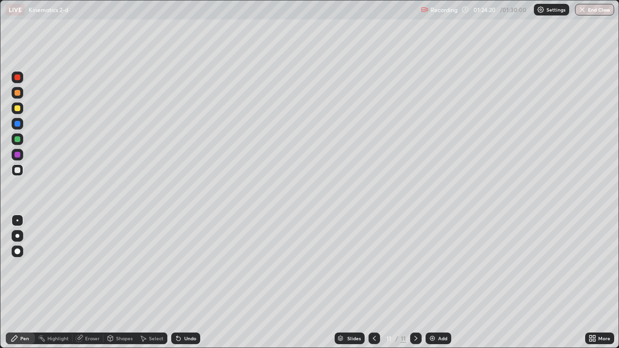
click at [591, 14] on button "End Class" at bounding box center [594, 10] width 39 height 12
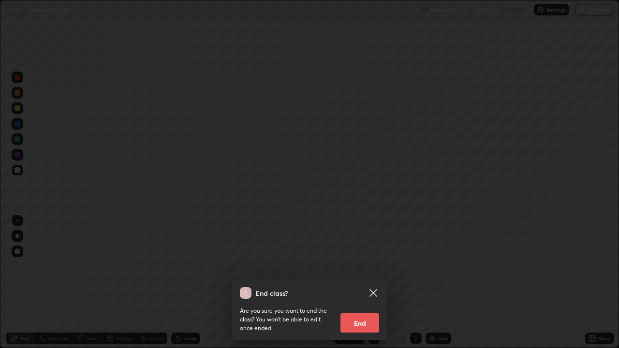
click at [375, 283] on icon at bounding box center [373, 292] width 7 height 7
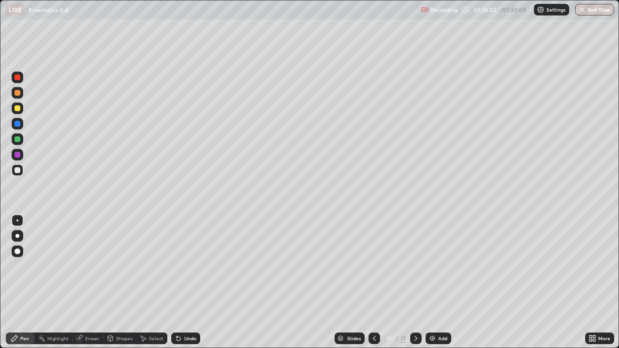
click at [594, 11] on button "End Class" at bounding box center [594, 10] width 39 height 12
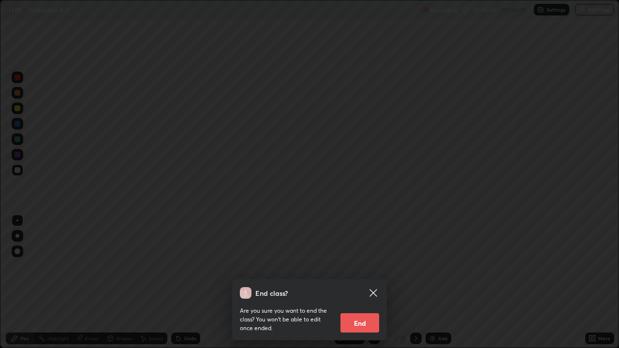
click at [351, 283] on button "End" at bounding box center [360, 323] width 39 height 19
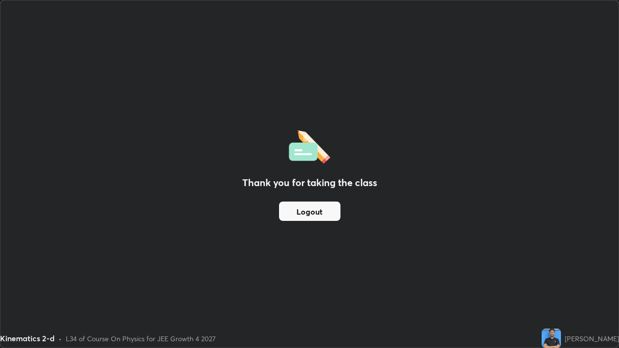
click at [307, 206] on button "Logout" at bounding box center [309, 211] width 61 height 19
